Goal: Information Seeking & Learning: Learn about a topic

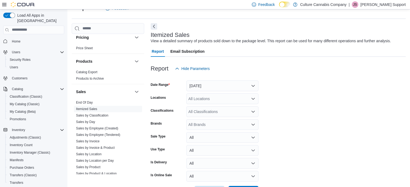
scroll to position [377, 0]
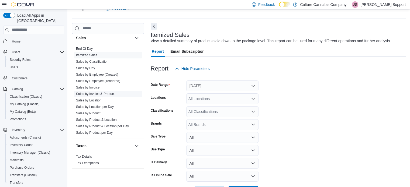
click at [112, 93] on link "Sales by Invoice & Product" at bounding box center [95, 94] width 39 height 4
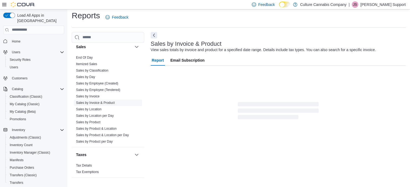
scroll to position [12, 0]
